Goal: Find specific page/section: Find specific page/section

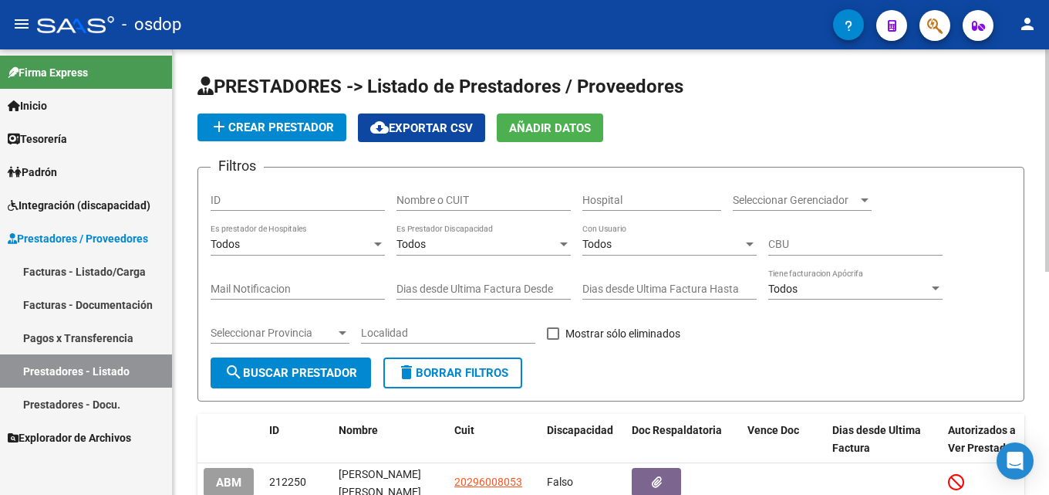
click at [484, 198] on input "Nombre o CUIT" at bounding box center [484, 200] width 174 height 13
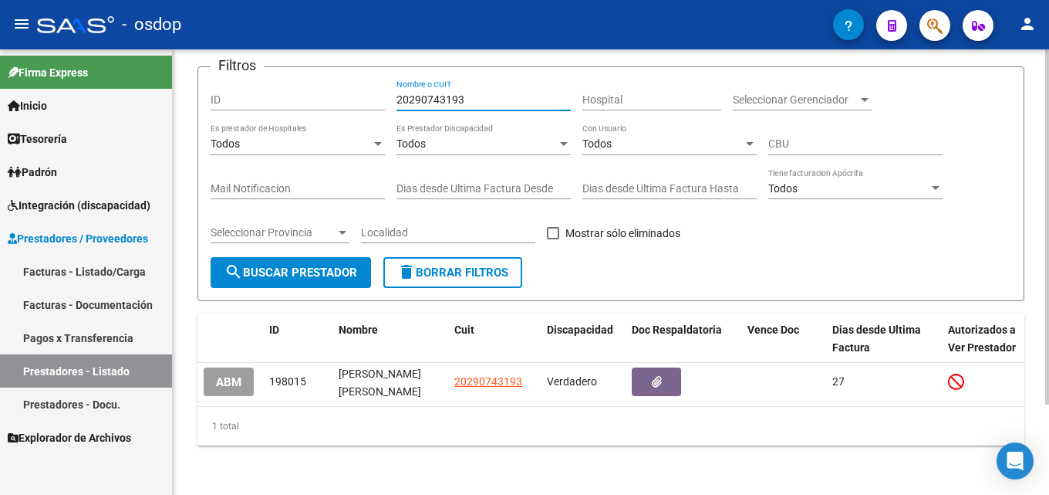
click at [1049, 364] on div at bounding box center [1048, 316] width 4 height 355
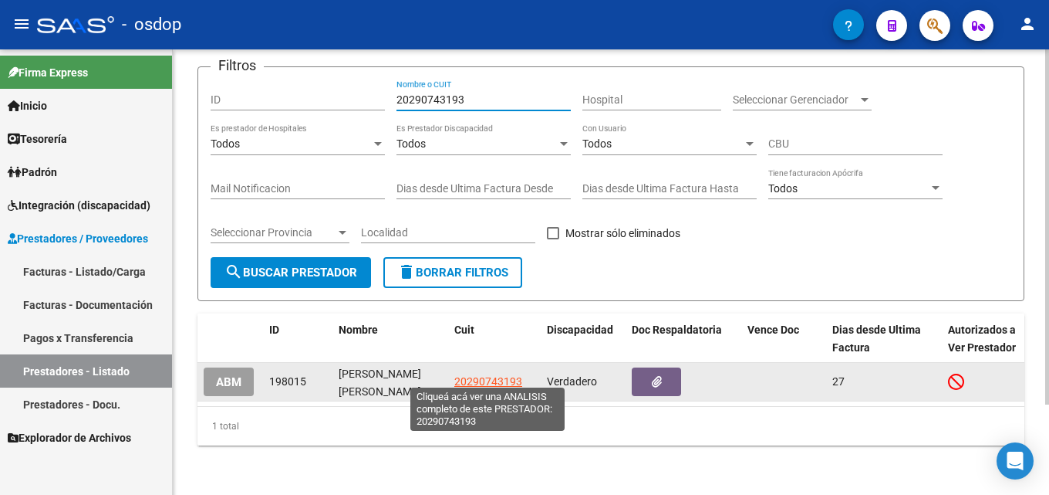
type input "20290743193"
click at [465, 375] on span "20290743193" at bounding box center [488, 381] width 68 height 12
type textarea "20290743193"
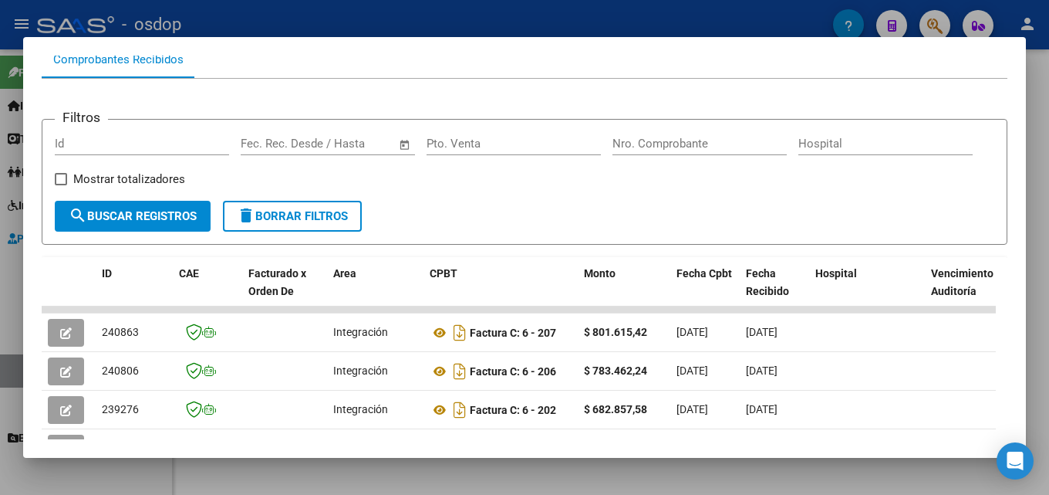
scroll to position [174, 0]
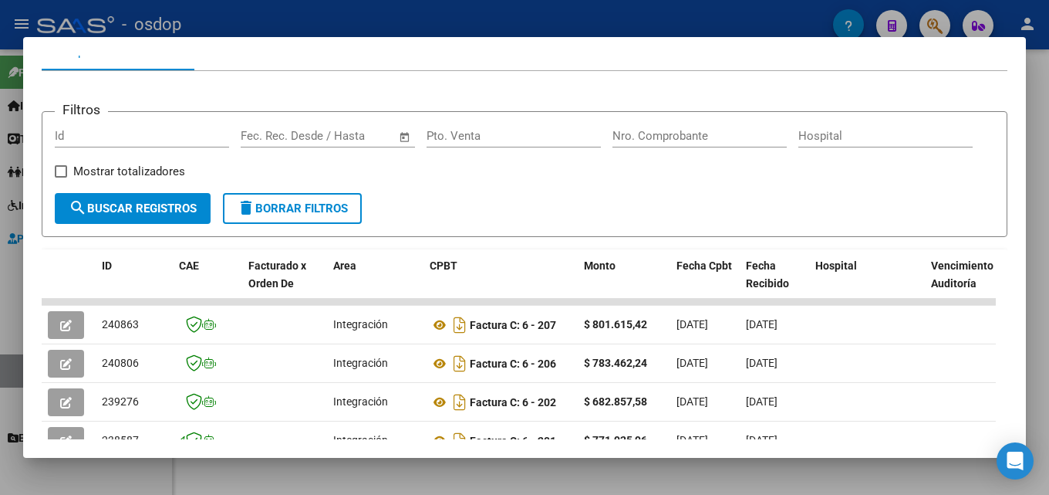
click at [1049, 311] on div at bounding box center [524, 247] width 1049 height 495
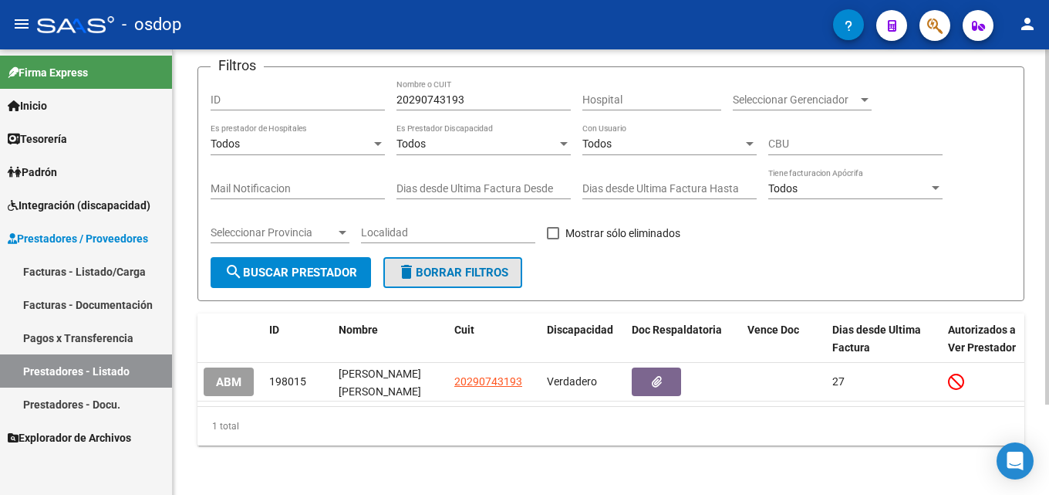
click at [452, 275] on button "delete Borrar Filtros" at bounding box center [452, 272] width 139 height 31
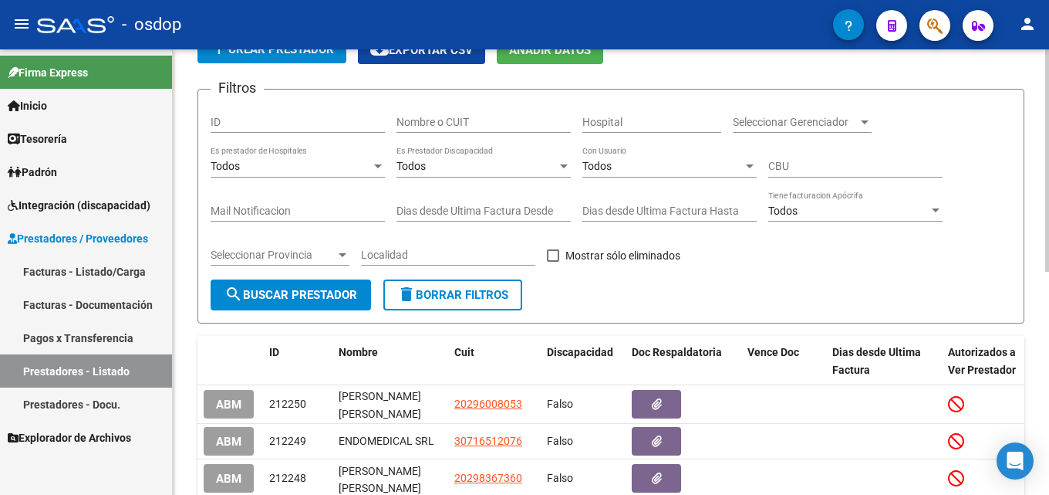
scroll to position [106, 0]
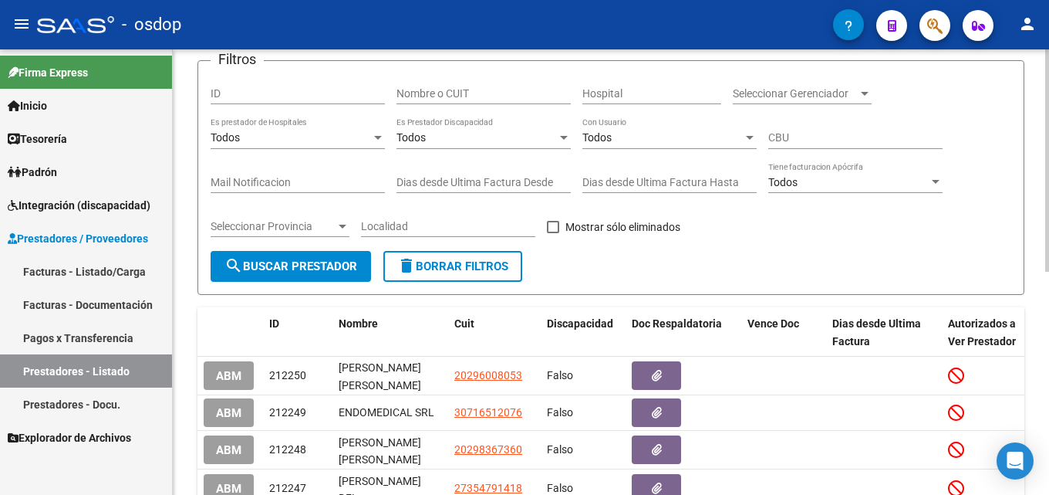
click at [428, 95] on input "Nombre o CUIT" at bounding box center [484, 93] width 174 height 13
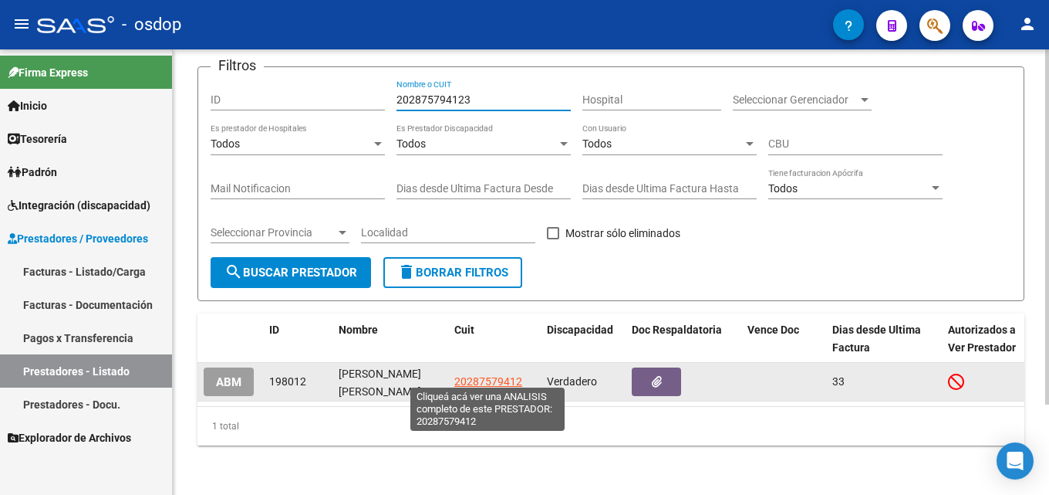
type input "202875794123"
click at [506, 375] on span "20287579412" at bounding box center [488, 381] width 68 height 12
type textarea "20287579412"
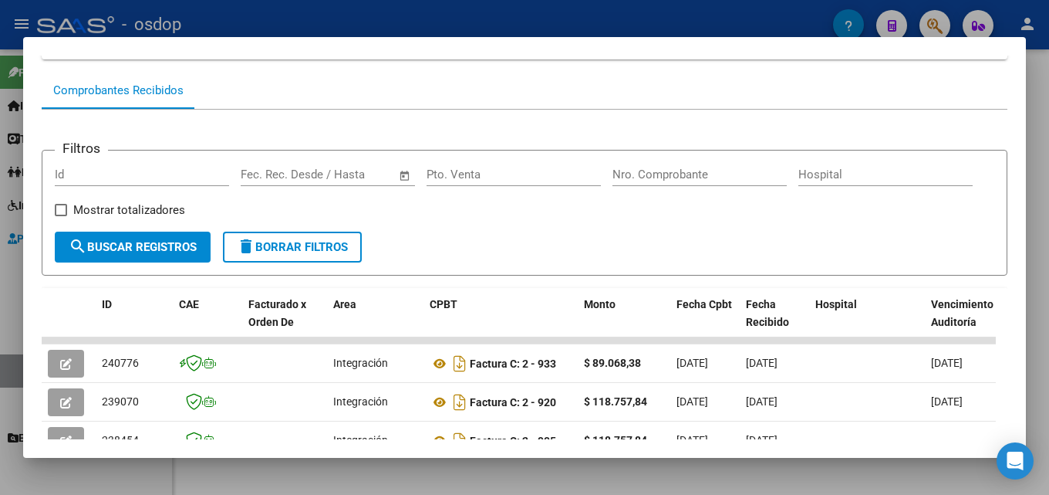
scroll to position [137, 0]
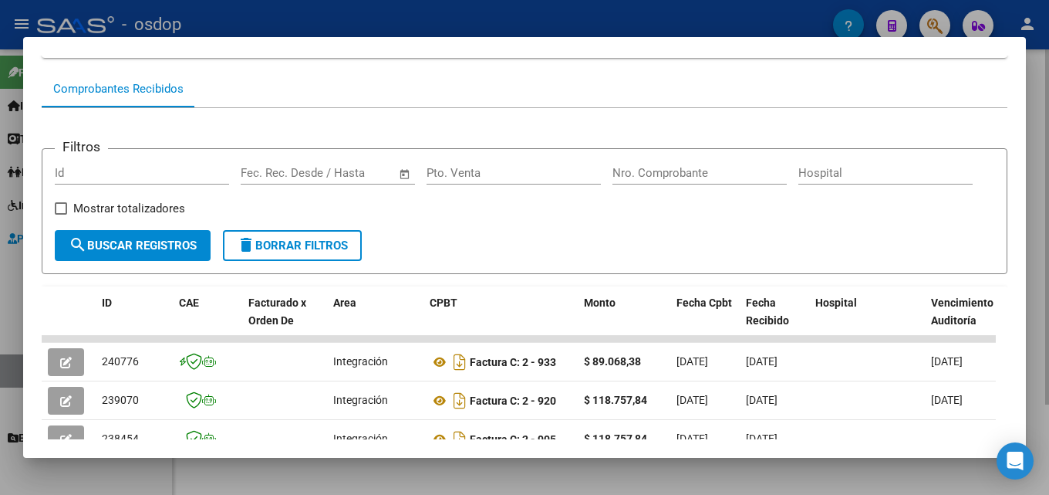
click at [1049, 265] on div at bounding box center [524, 247] width 1049 height 495
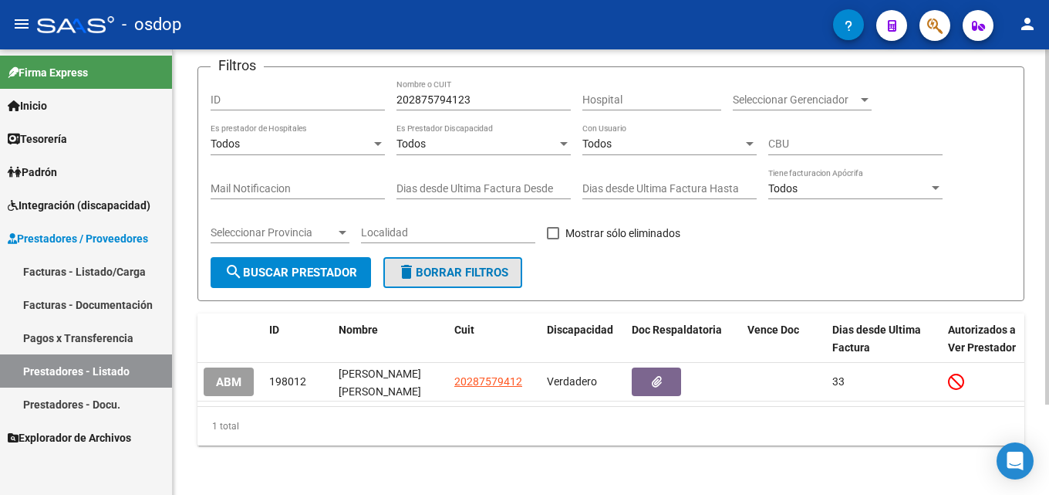
drag, startPoint x: 472, startPoint y: 269, endPoint x: 454, endPoint y: 213, distance: 58.3
click at [472, 271] on span "delete Borrar Filtros" at bounding box center [452, 272] width 111 height 14
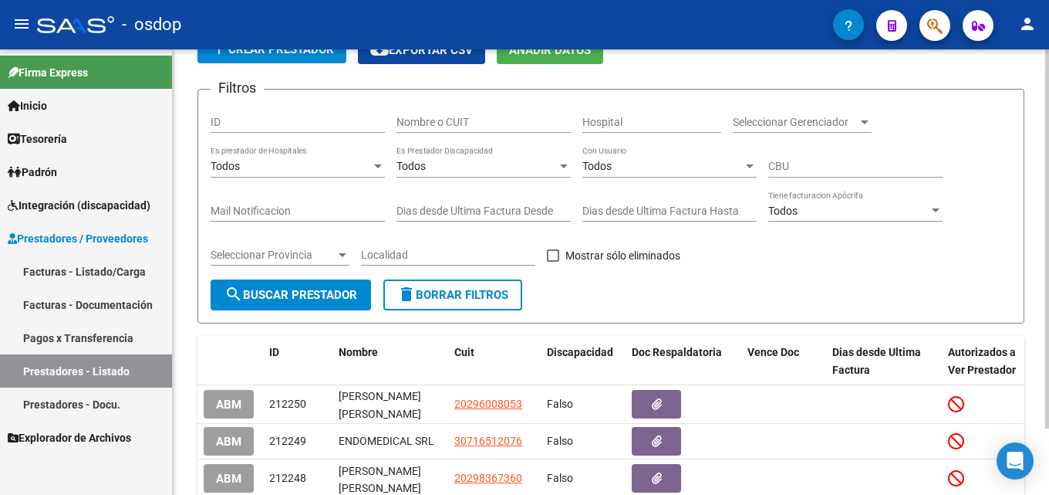
scroll to position [106, 0]
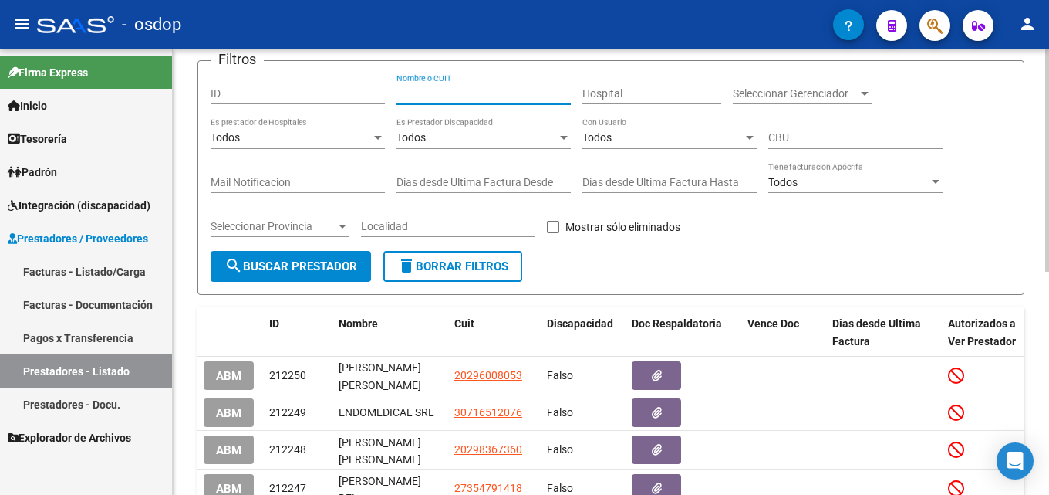
click at [424, 93] on input "Nombre o CUIT" at bounding box center [484, 93] width 174 height 13
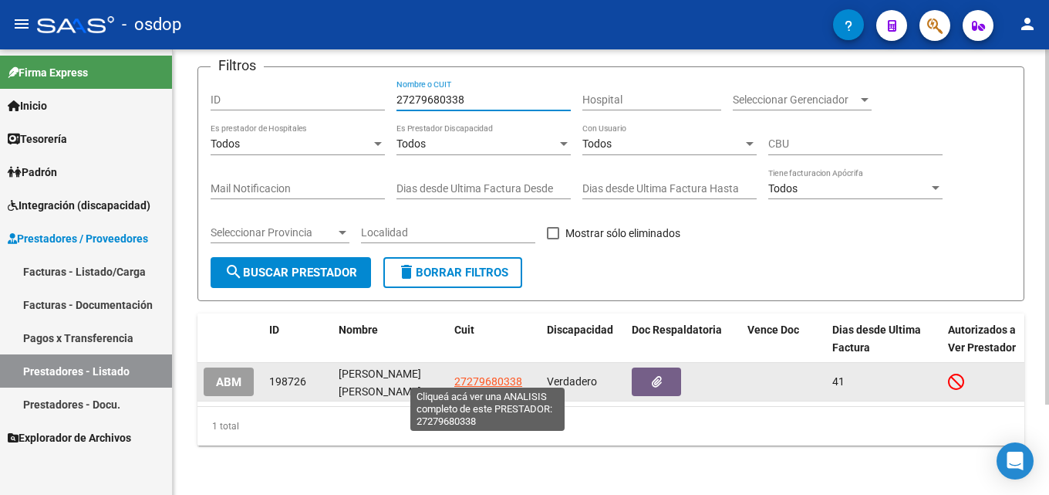
type input "27279680338"
click at [484, 378] on span "27279680338" at bounding box center [488, 381] width 68 height 12
type textarea "27279680338"
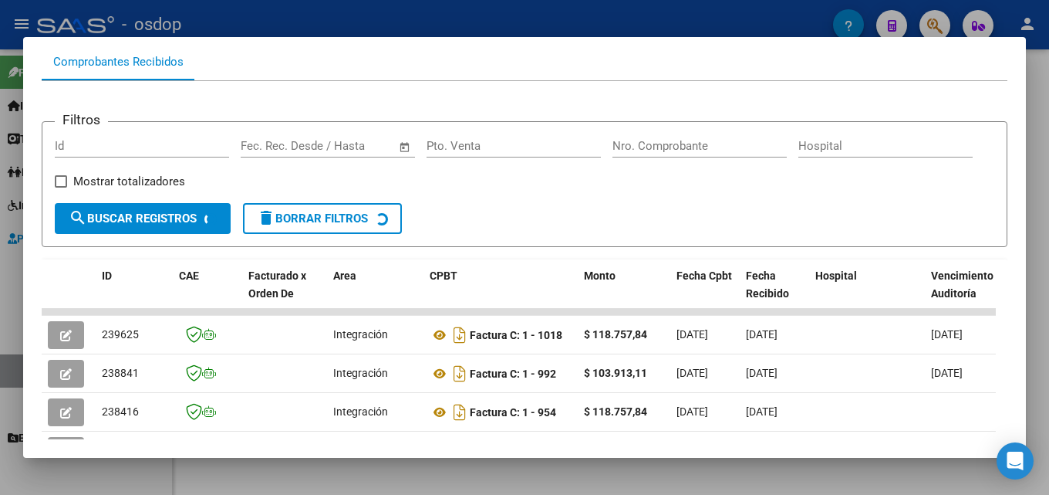
scroll to position [169, 0]
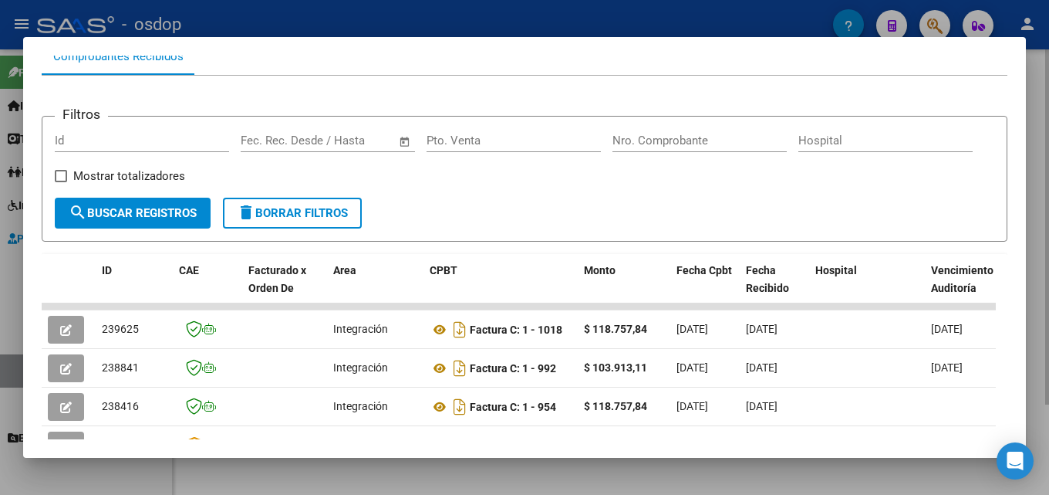
click at [1049, 256] on div at bounding box center [524, 247] width 1049 height 495
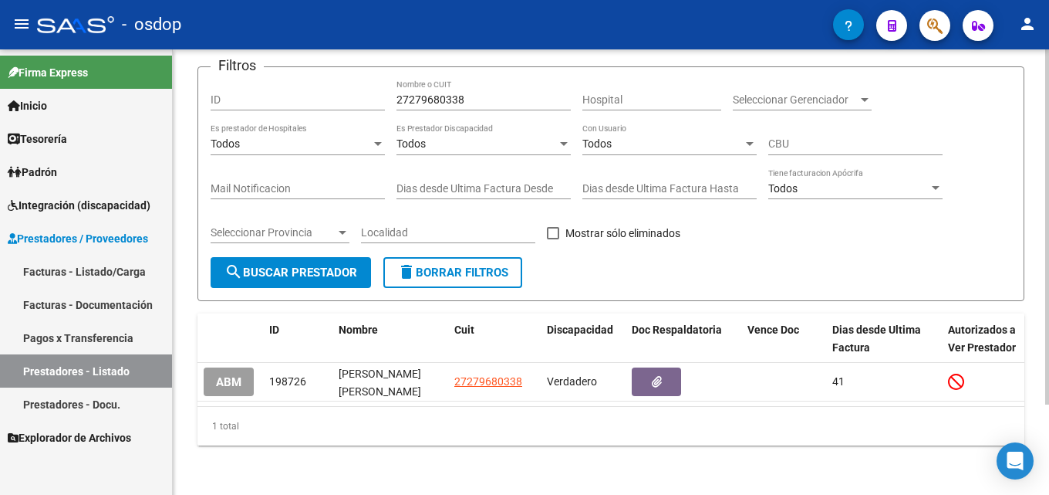
click at [479, 265] on span "delete Borrar Filtros" at bounding box center [452, 272] width 111 height 14
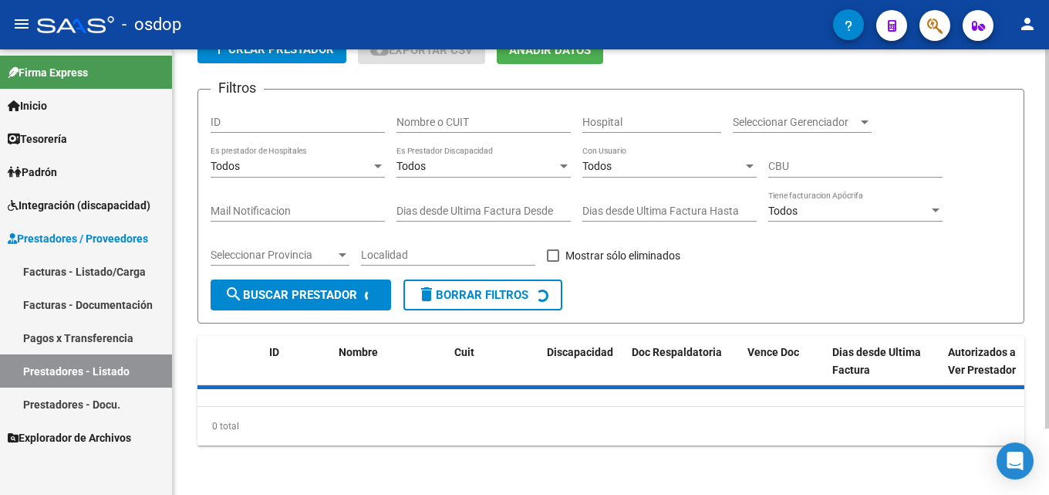
scroll to position [106, 0]
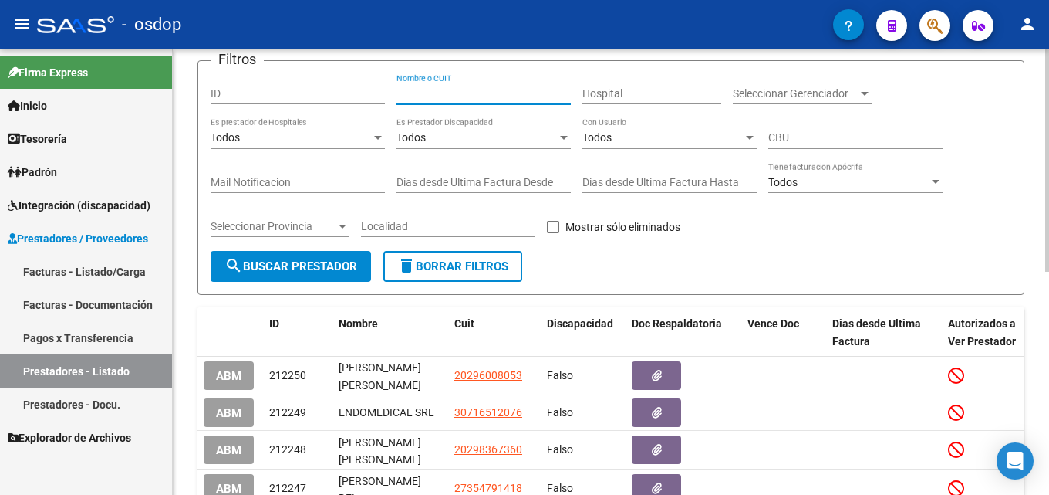
click at [422, 93] on input "Nombre o CUIT" at bounding box center [484, 93] width 174 height 13
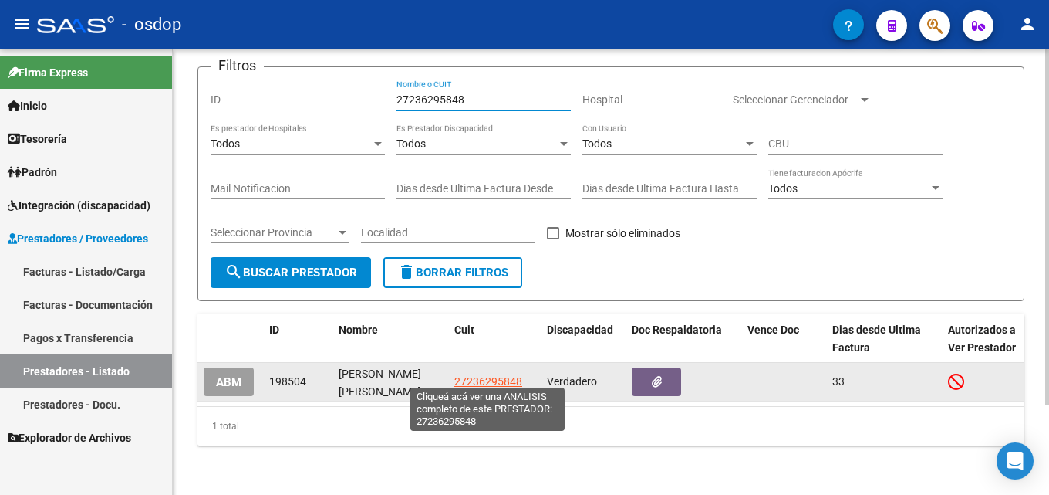
type input "27236295848"
click at [502, 376] on span "27236295848" at bounding box center [488, 381] width 68 height 12
type textarea "27236295848"
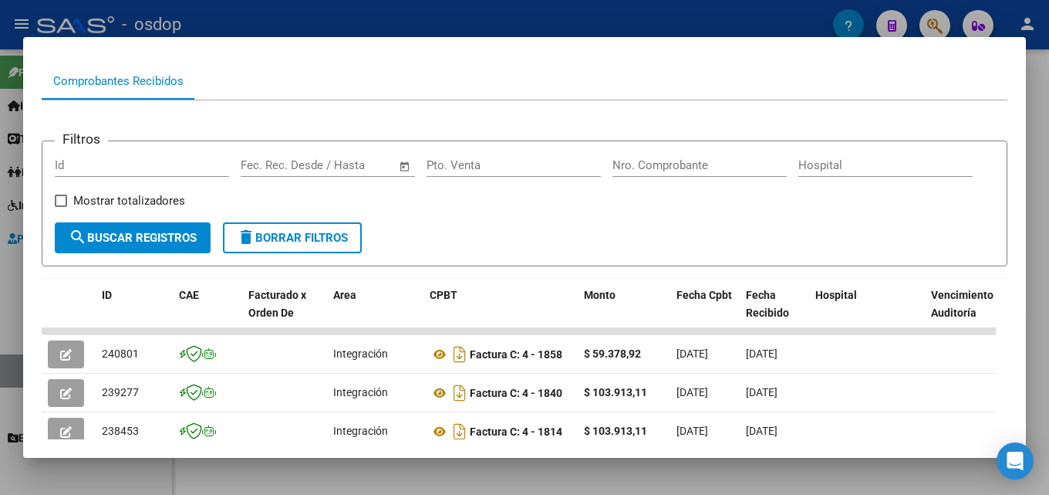
scroll to position [148, 0]
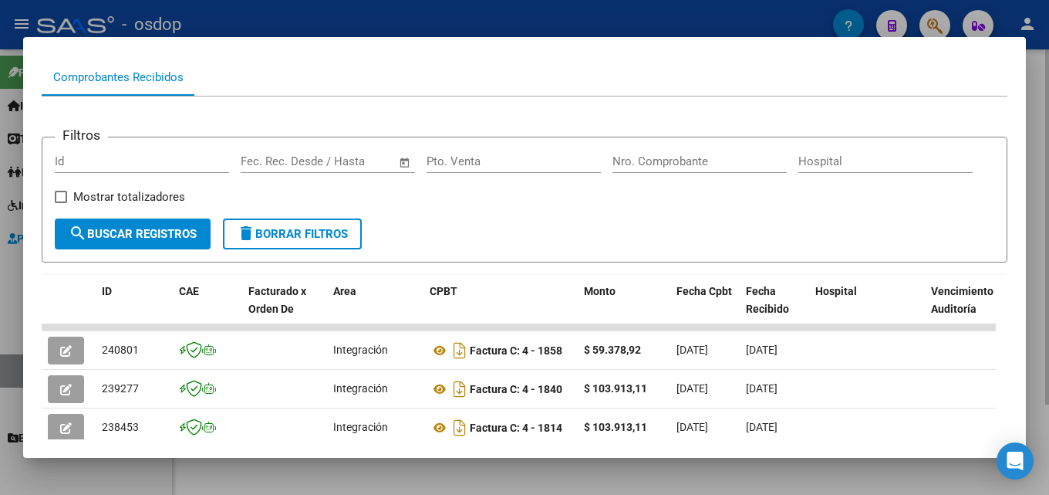
click at [1049, 292] on div at bounding box center [524, 247] width 1049 height 495
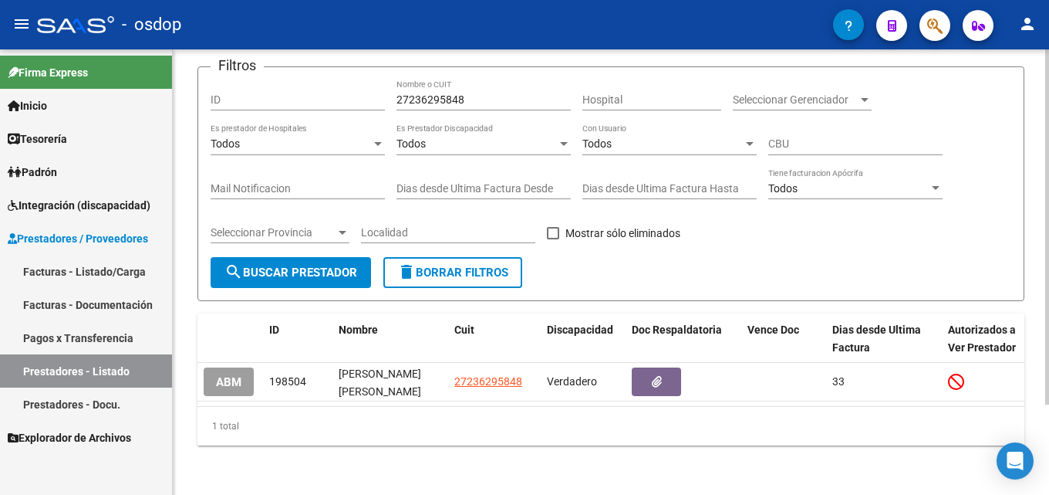
click at [458, 257] on button "delete Borrar Filtros" at bounding box center [452, 272] width 139 height 31
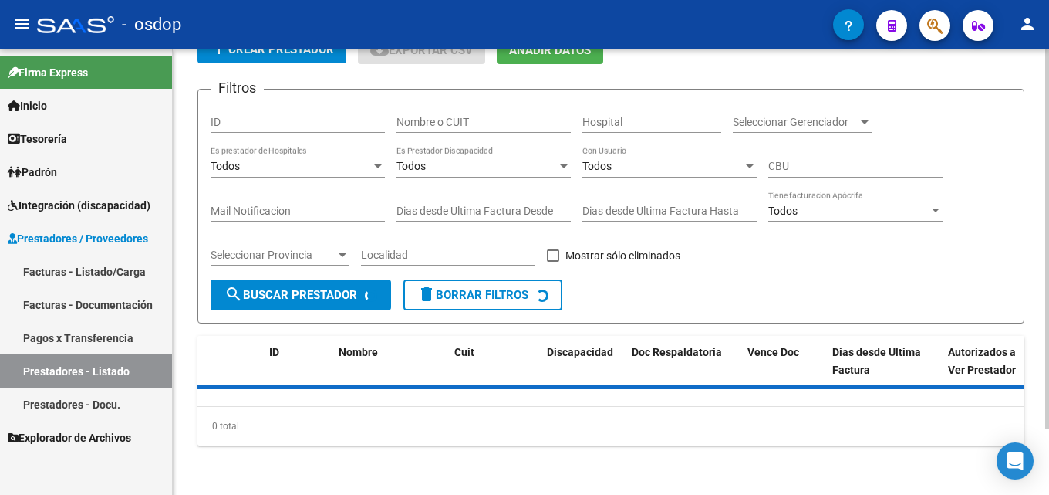
scroll to position [106, 0]
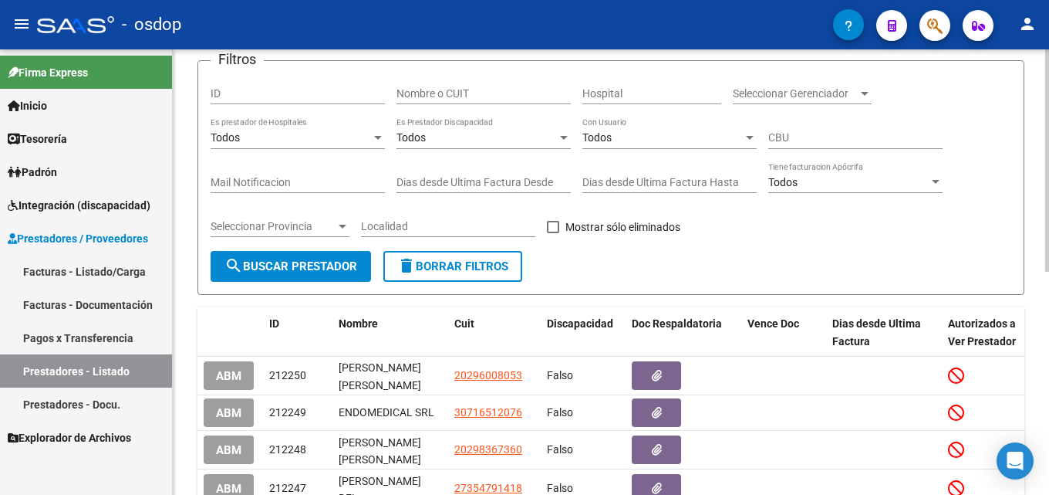
click at [435, 90] on input "Nombre o CUIT" at bounding box center [484, 93] width 174 height 13
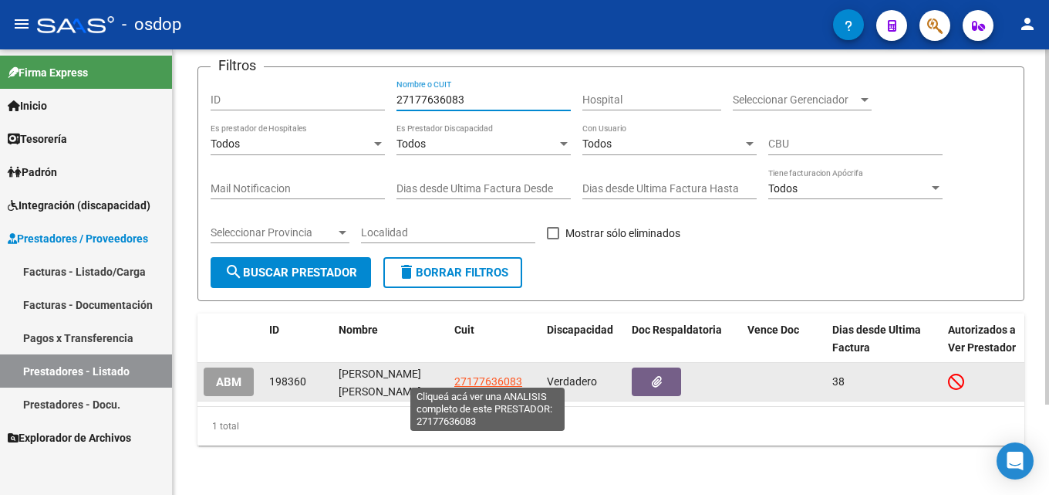
type input "27177636083"
click at [492, 375] on span "27177636083" at bounding box center [488, 381] width 68 height 12
type textarea "27177636083"
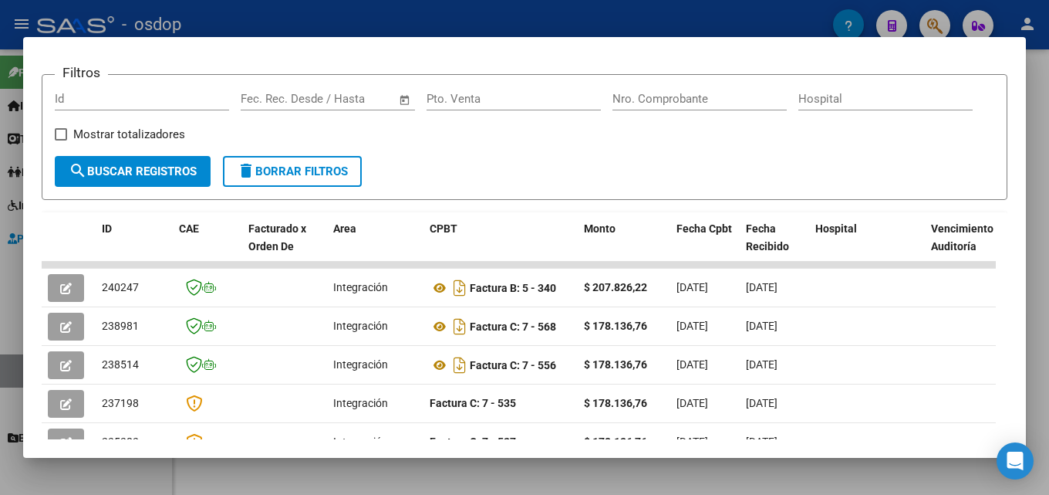
scroll to position [215, 0]
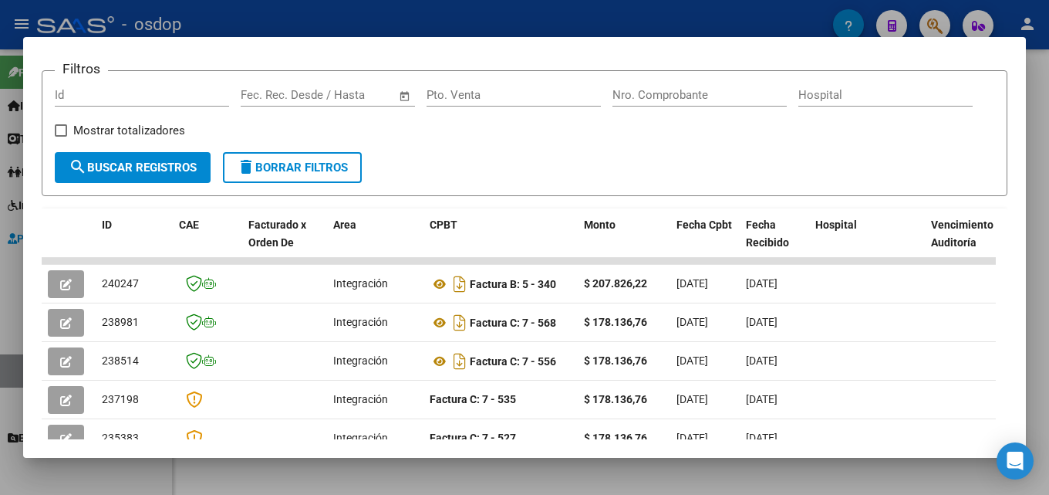
click at [1049, 318] on div at bounding box center [524, 247] width 1049 height 495
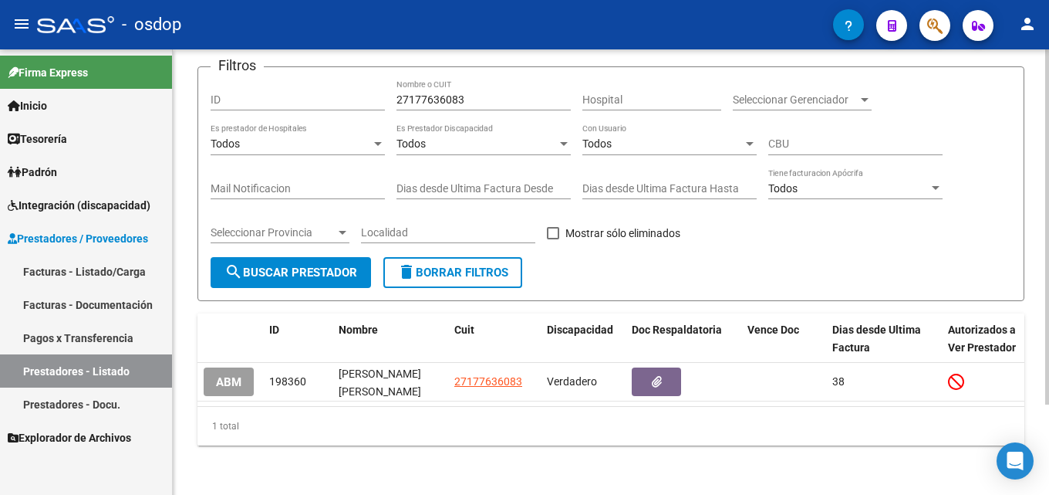
click at [470, 269] on span "delete Borrar Filtros" at bounding box center [452, 272] width 111 height 14
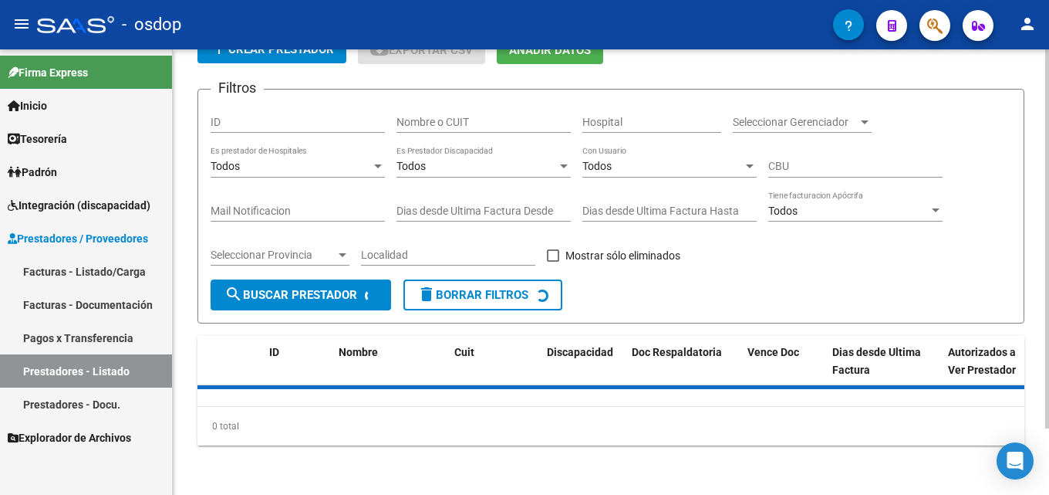
scroll to position [106, 0]
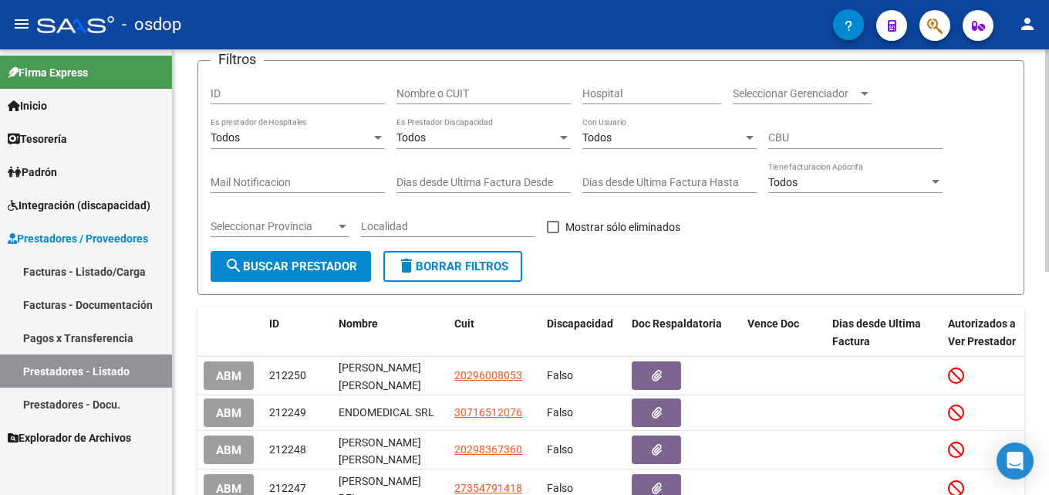
click at [466, 92] on input "Nombre o CUIT" at bounding box center [484, 93] width 174 height 13
click at [514, 97] on input "Nombre o CUIT" at bounding box center [484, 93] width 174 height 13
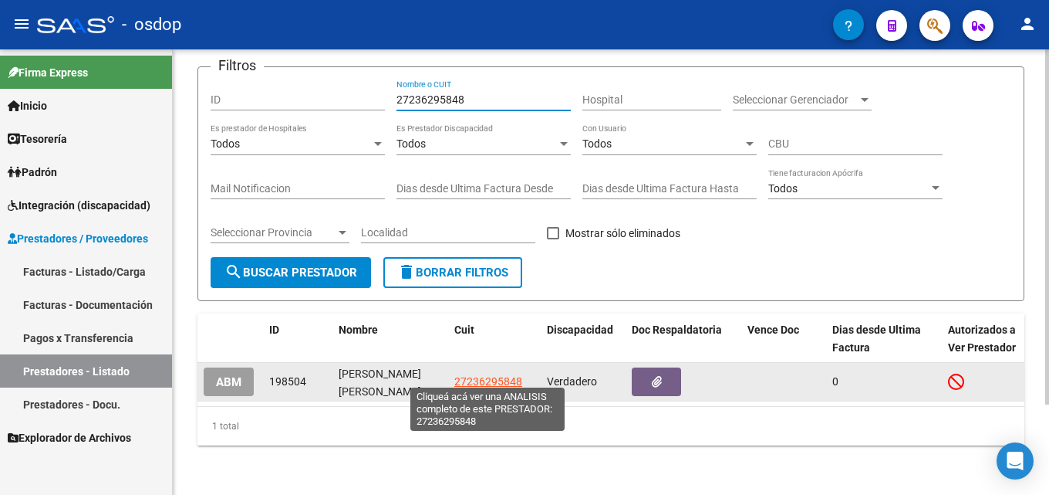
type input "27236295848"
click at [488, 375] on span "27236295848" at bounding box center [488, 381] width 68 height 12
type textarea "27236295848"
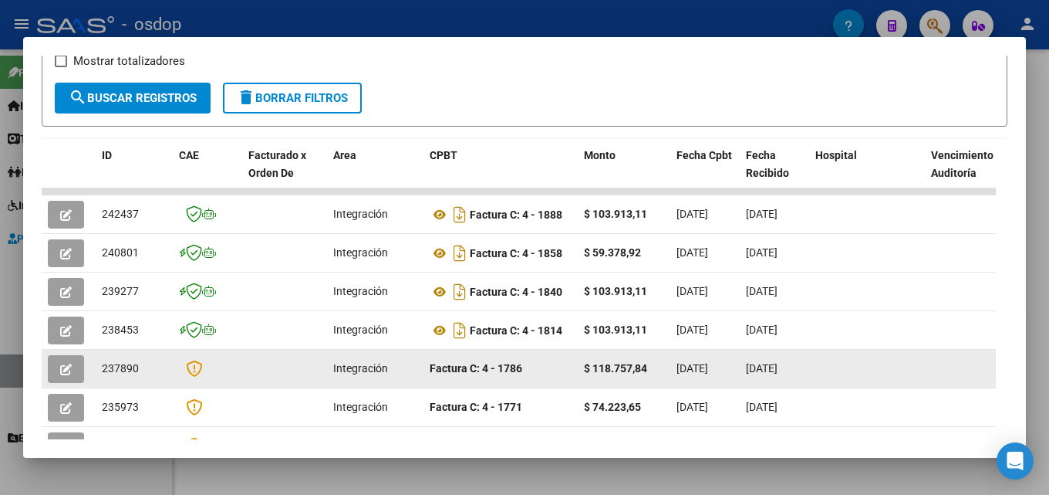
scroll to position [289, 0]
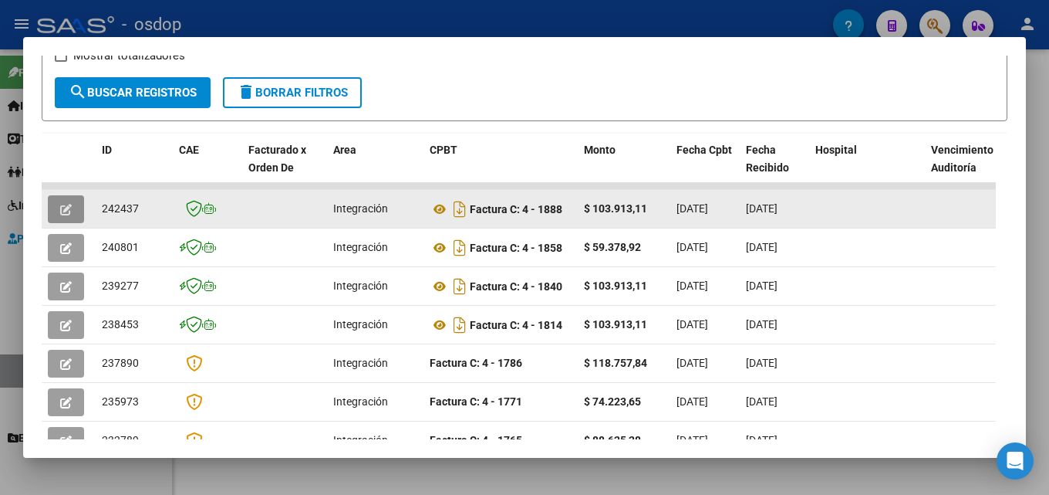
click at [71, 215] on icon "button" at bounding box center [66, 210] width 12 height 12
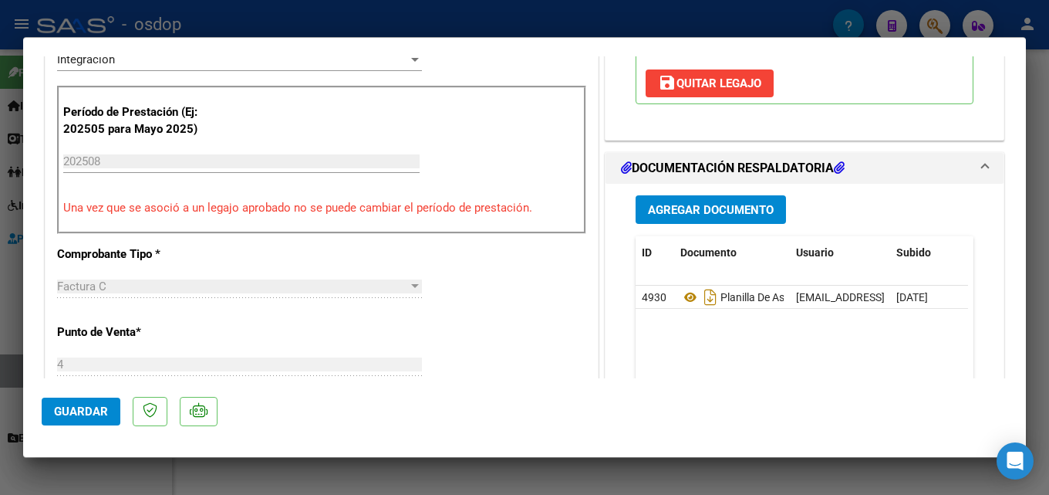
scroll to position [390, 0]
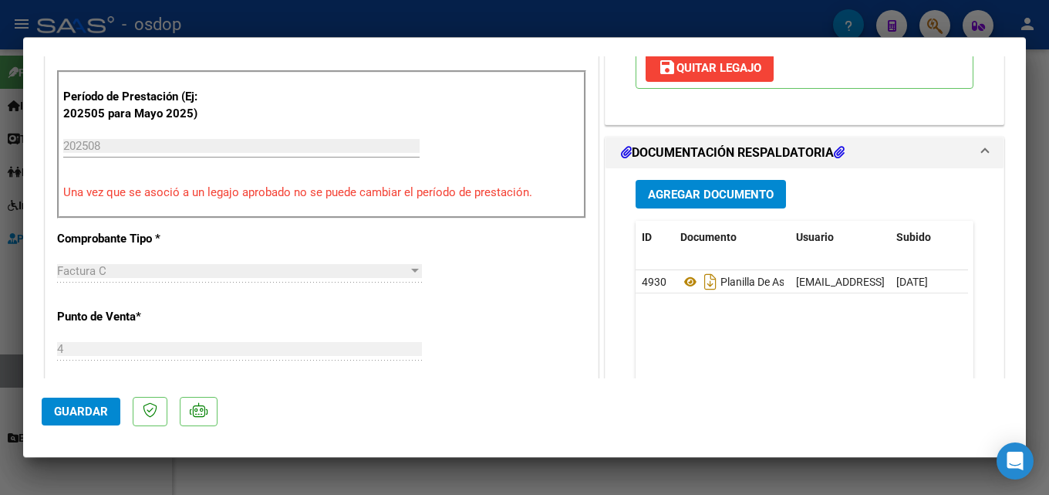
drag, startPoint x: 1049, startPoint y: 225, endPoint x: 1000, endPoint y: 186, distance: 62.5
click at [1049, 227] on div at bounding box center [524, 247] width 1049 height 495
type input "$ 0,00"
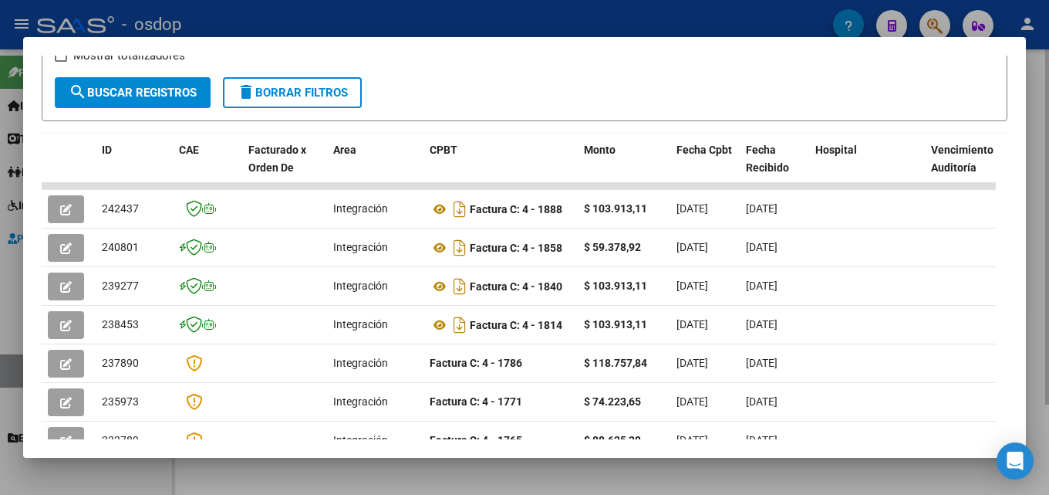
click at [1037, 262] on div at bounding box center [524, 247] width 1049 height 495
